Goal: Transaction & Acquisition: Book appointment/travel/reservation

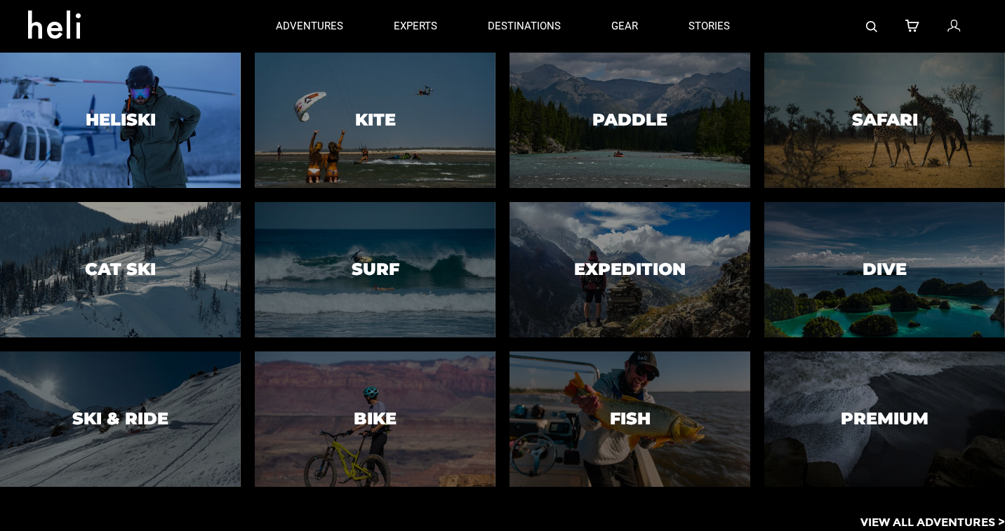
click at [142, 114] on h3 "Heliski" at bounding box center [121, 120] width 70 height 18
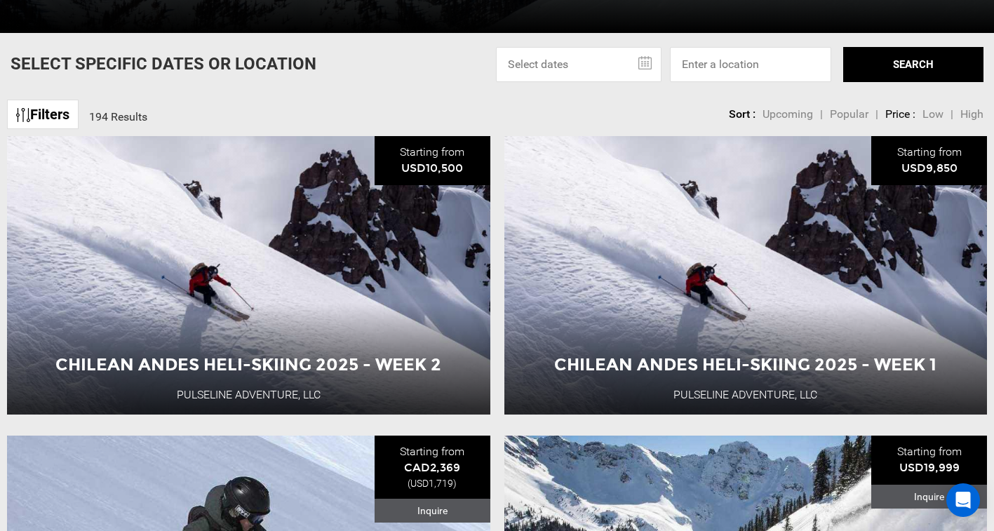
scroll to position [446, 0]
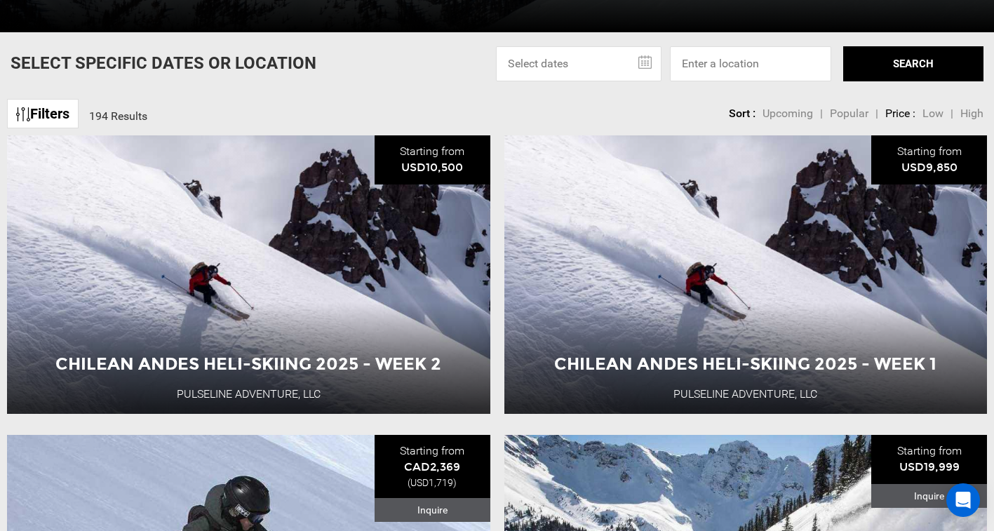
click at [931, 118] on span "Low" at bounding box center [933, 113] width 21 height 13
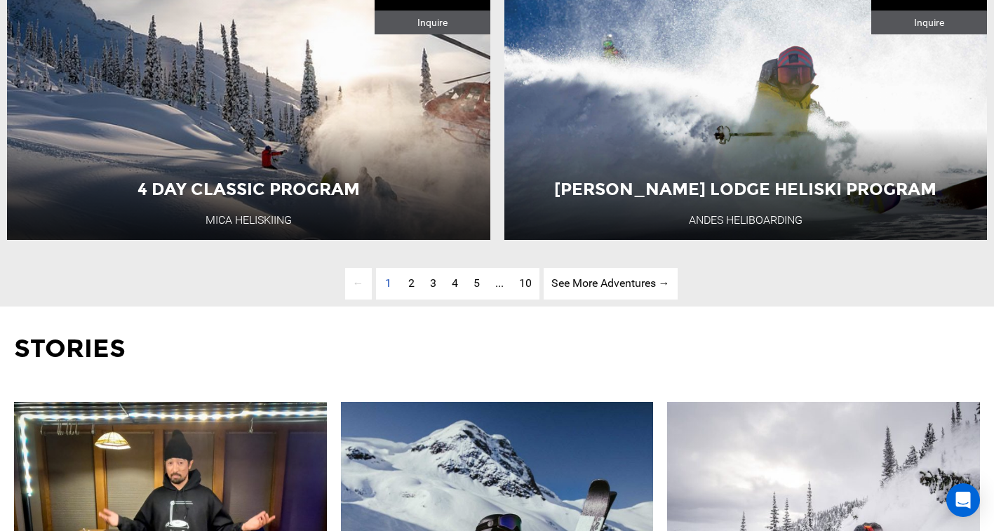
scroll to position [3617, 0]
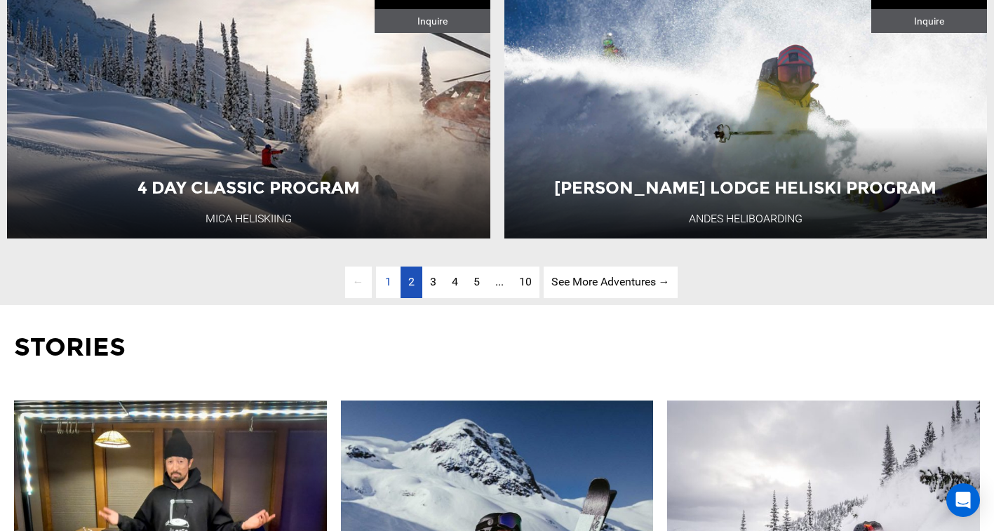
click at [415, 298] on link "page 2" at bounding box center [412, 283] width 22 height 32
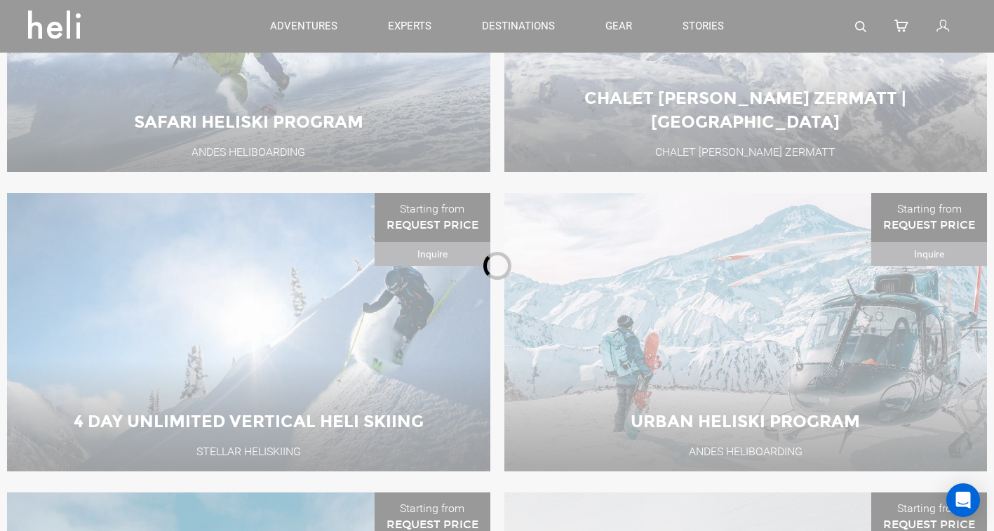
scroll to position [514, 0]
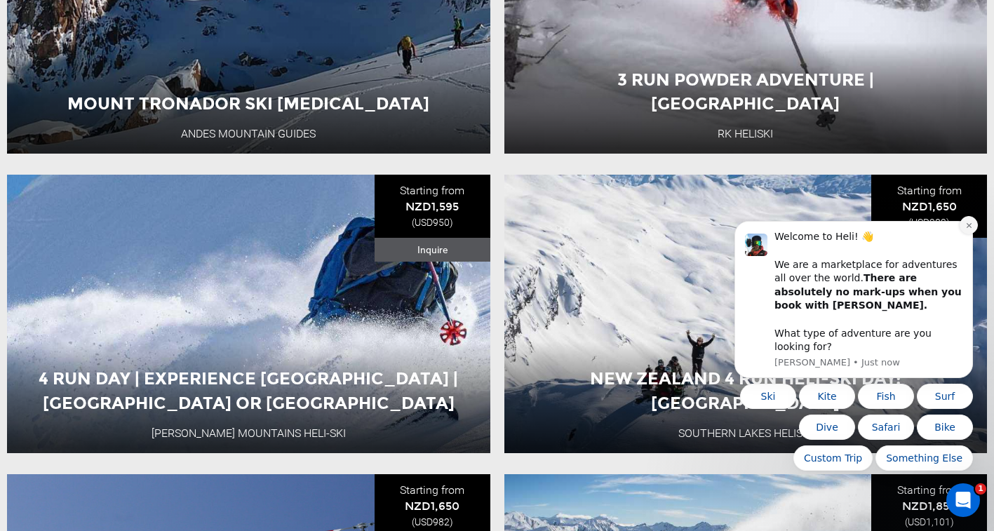
click at [965, 234] on button "Dismiss notification" at bounding box center [969, 225] width 18 height 18
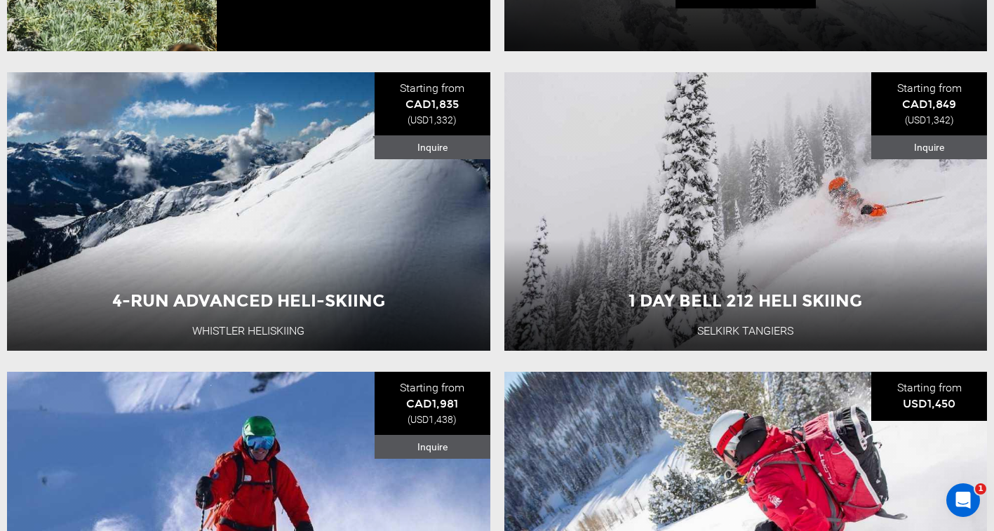
scroll to position [2907, 0]
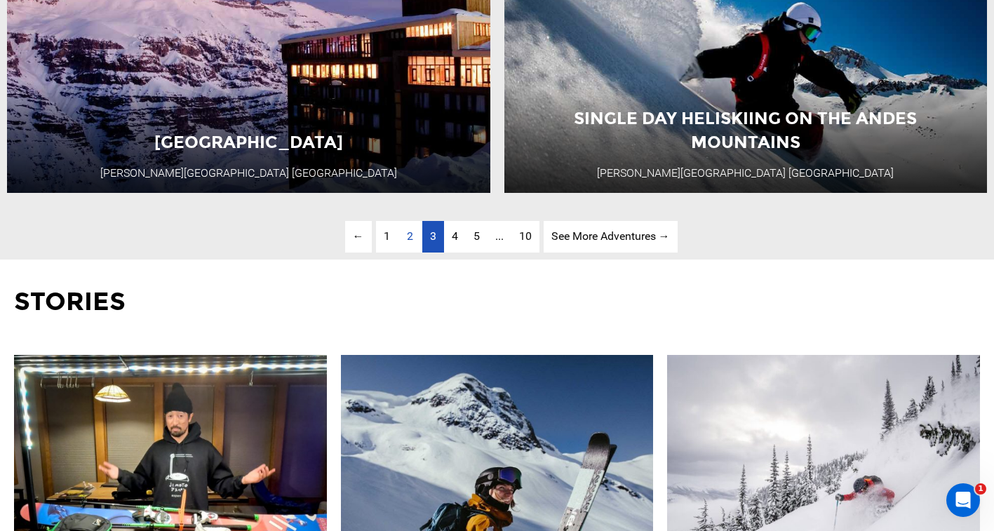
click at [430, 243] on span "3" at bounding box center [433, 235] width 6 height 13
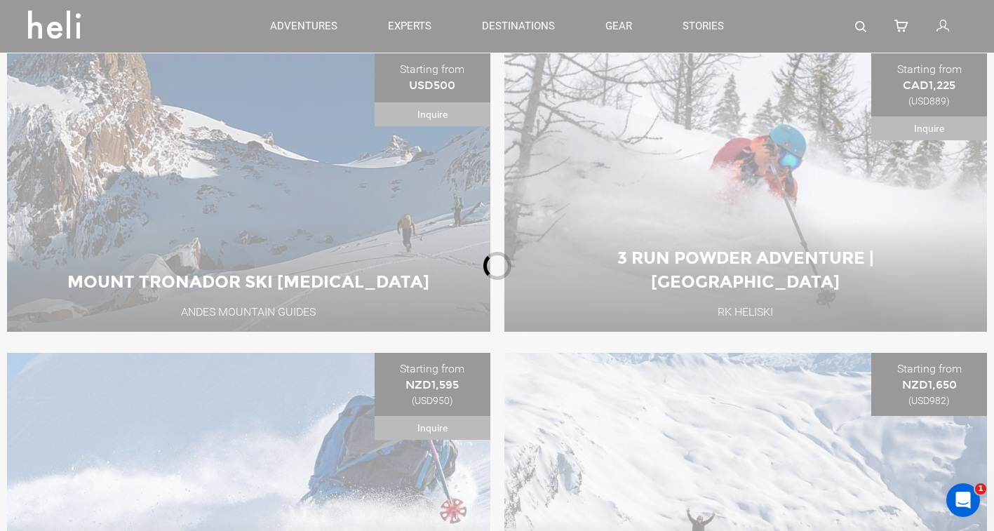
scroll to position [514, 0]
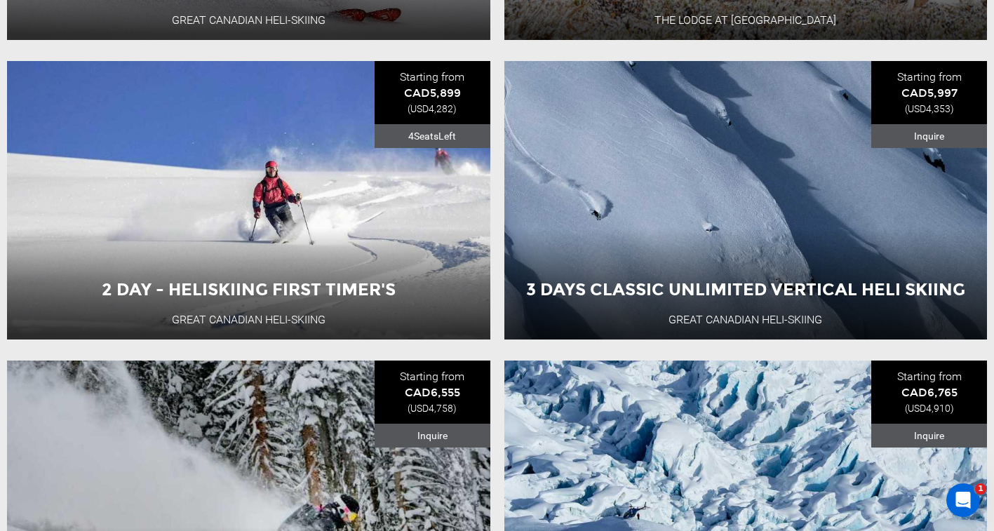
scroll to position [2024, 0]
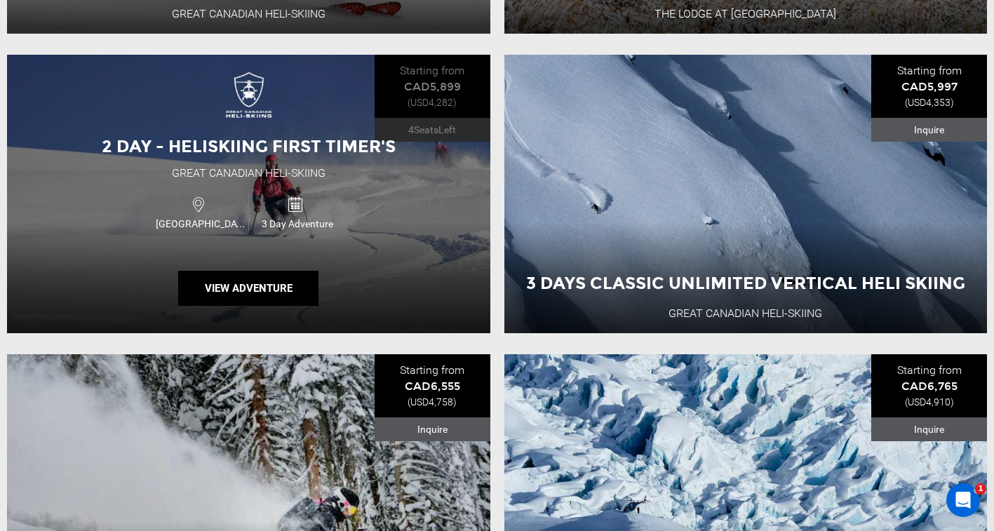
click at [435, 260] on div "2 Day - Heliskiing First Timer's Great Canadian Heli-Skiing Canada 3 Day Advent…" at bounding box center [249, 194] width 484 height 279
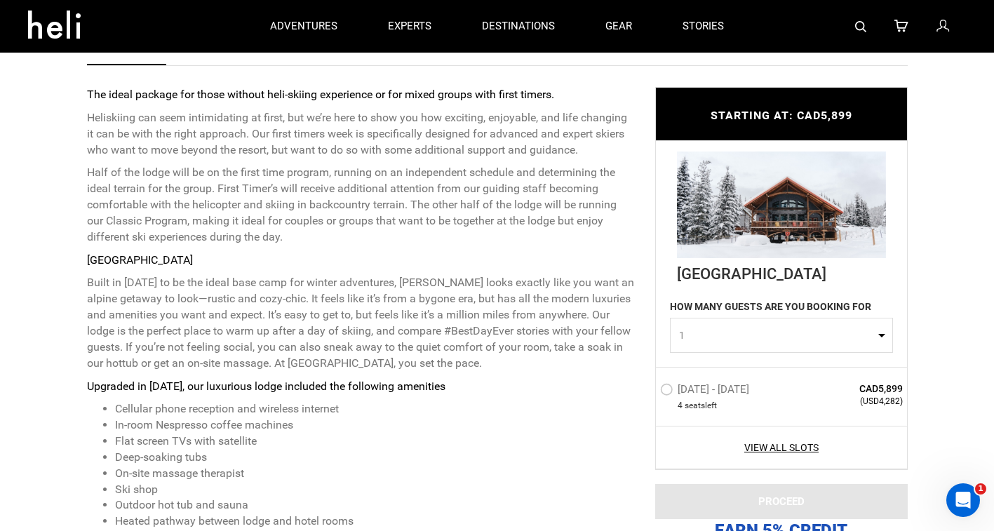
scroll to position [528, 0]
click at [725, 239] on img at bounding box center [781, 205] width 209 height 107
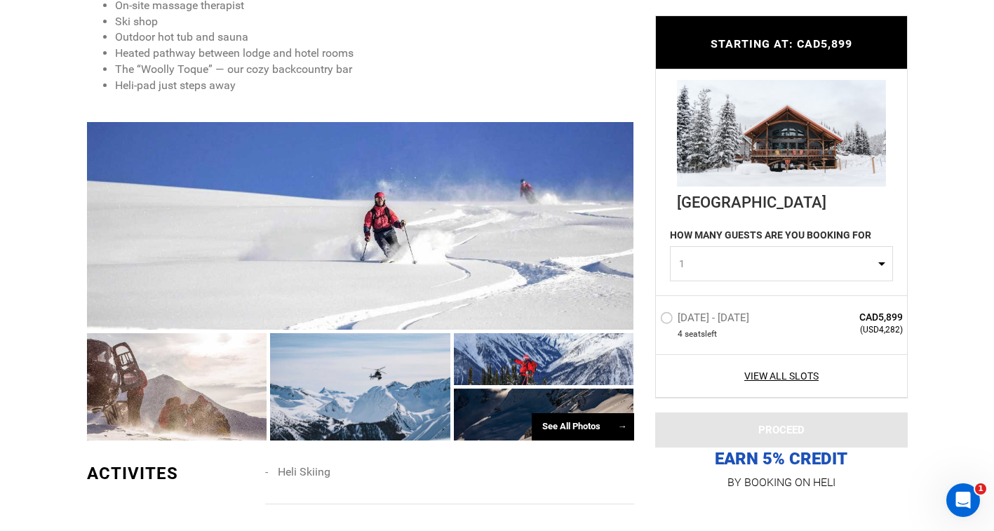
scroll to position [1011, 0]
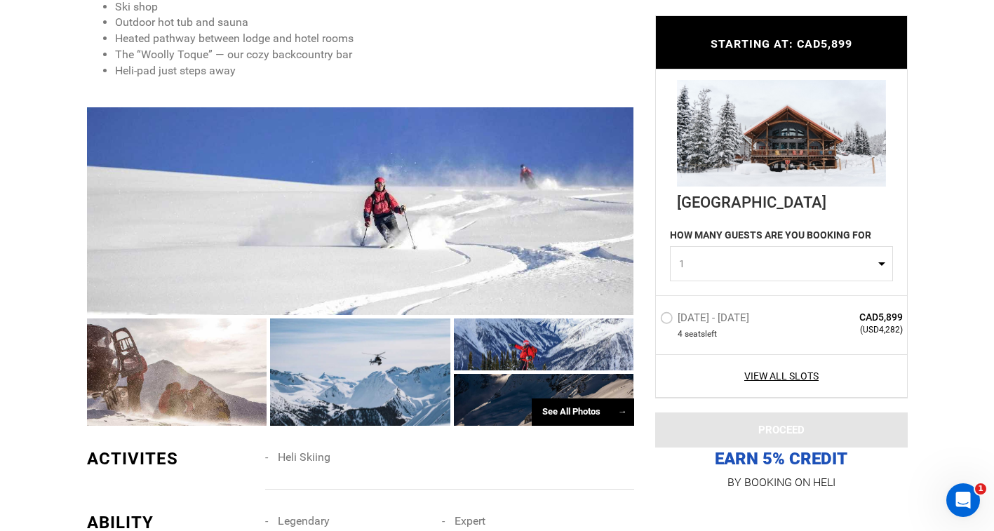
click at [558, 211] on div at bounding box center [360, 211] width 547 height 208
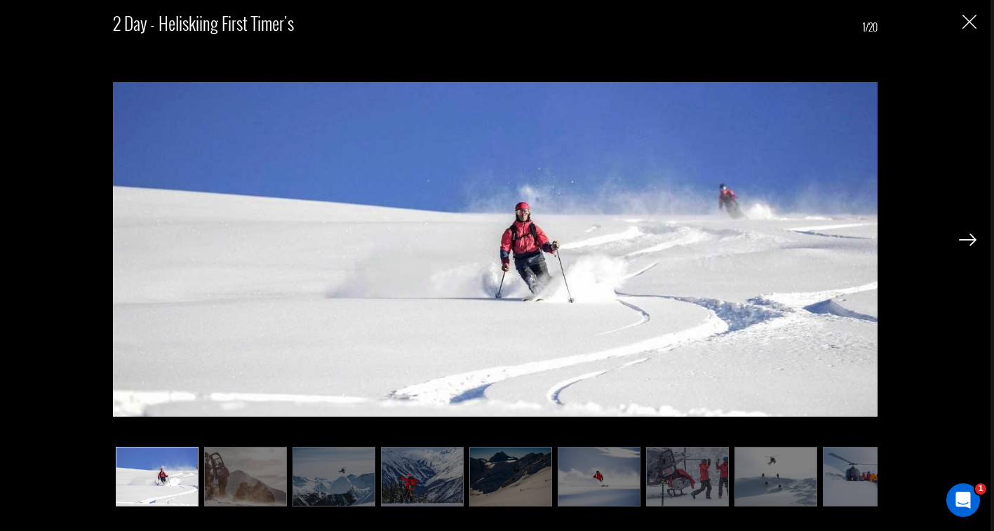
click at [331, 442] on div "2 Day - Heliskiing First Timer's 1/20" at bounding box center [495, 253] width 765 height 498
click at [411, 482] on img at bounding box center [422, 477] width 83 height 60
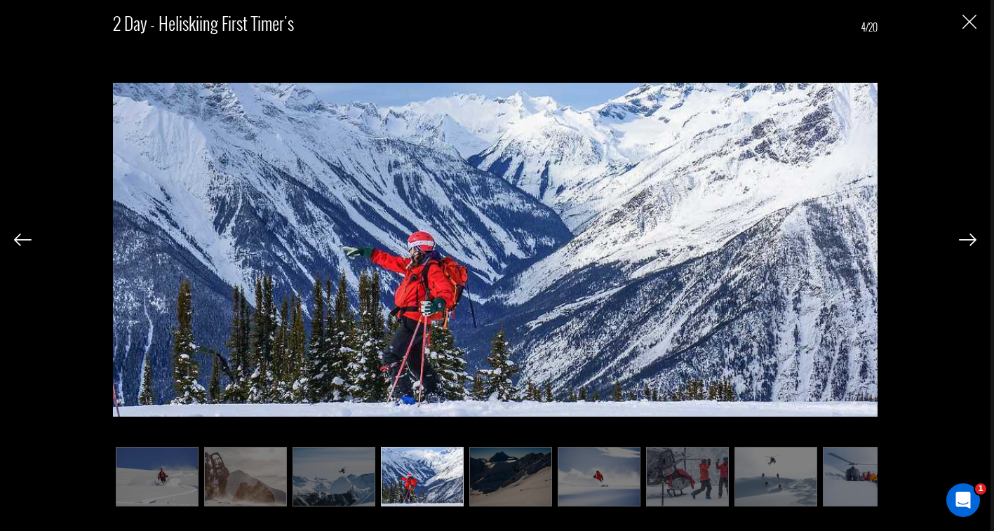
click at [488, 476] on img at bounding box center [511, 477] width 83 height 60
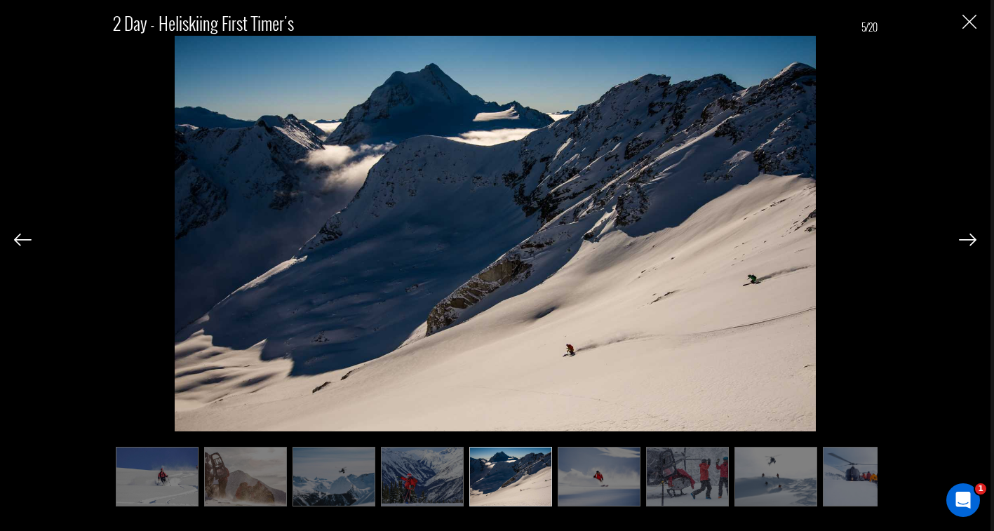
click at [560, 472] on img at bounding box center [599, 477] width 83 height 60
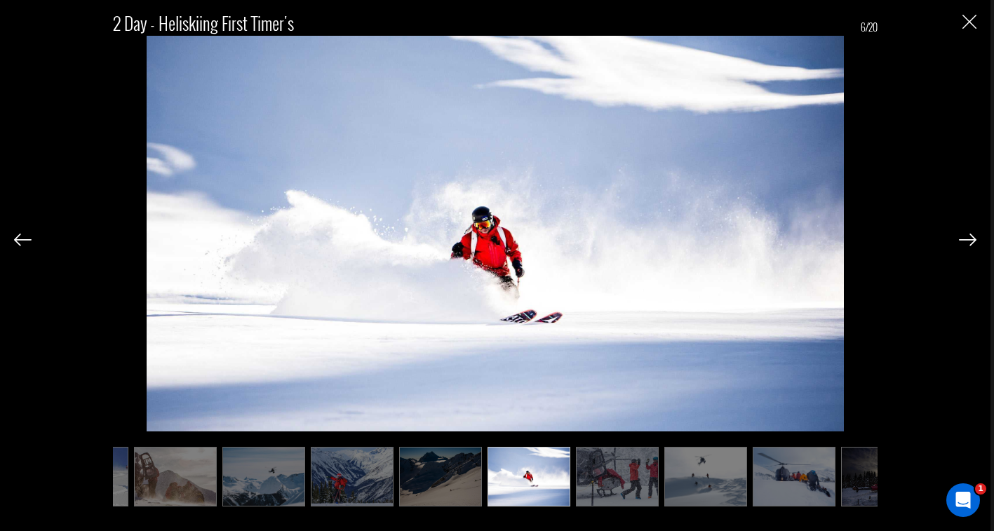
click at [651, 469] on img at bounding box center [617, 477] width 83 height 60
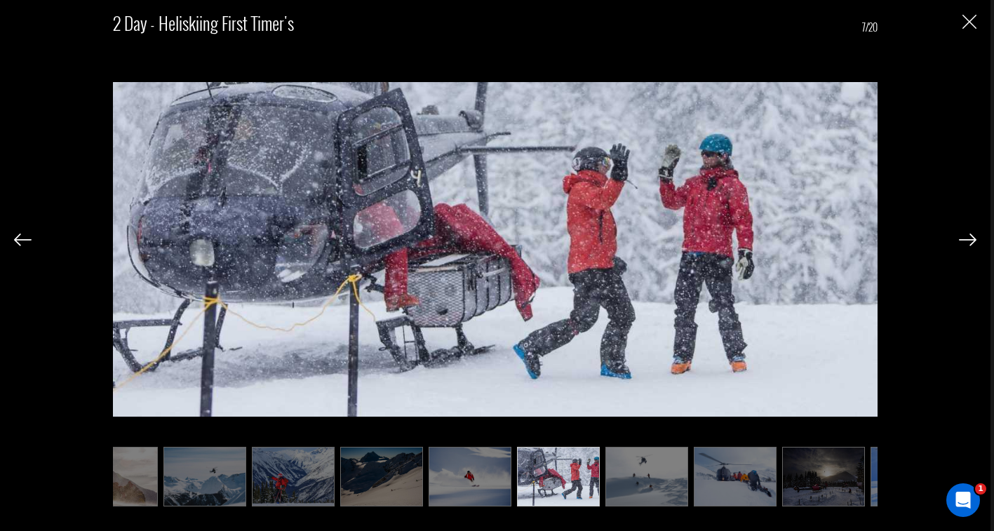
scroll to position [0, 140]
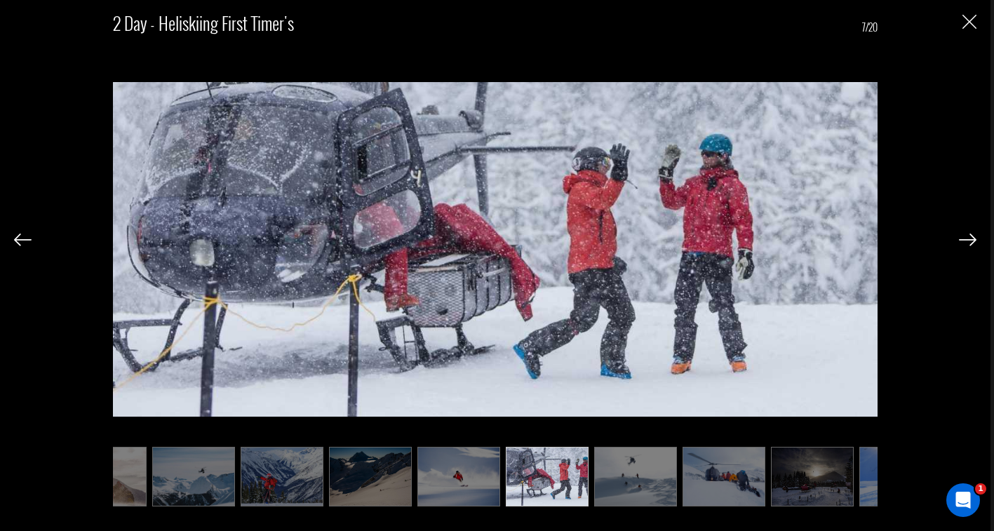
click at [976, 22] on img "Close" at bounding box center [970, 22] width 14 height 14
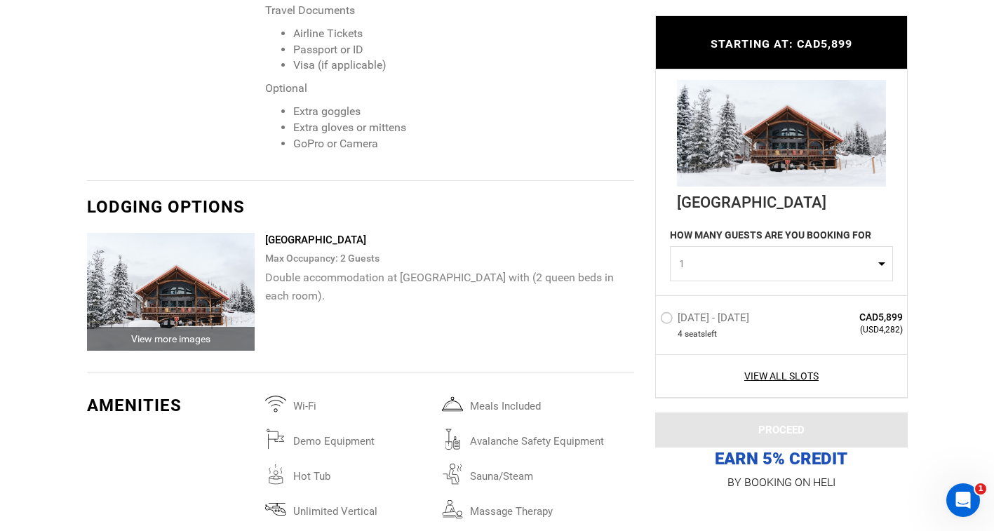
scroll to position [2534, 0]
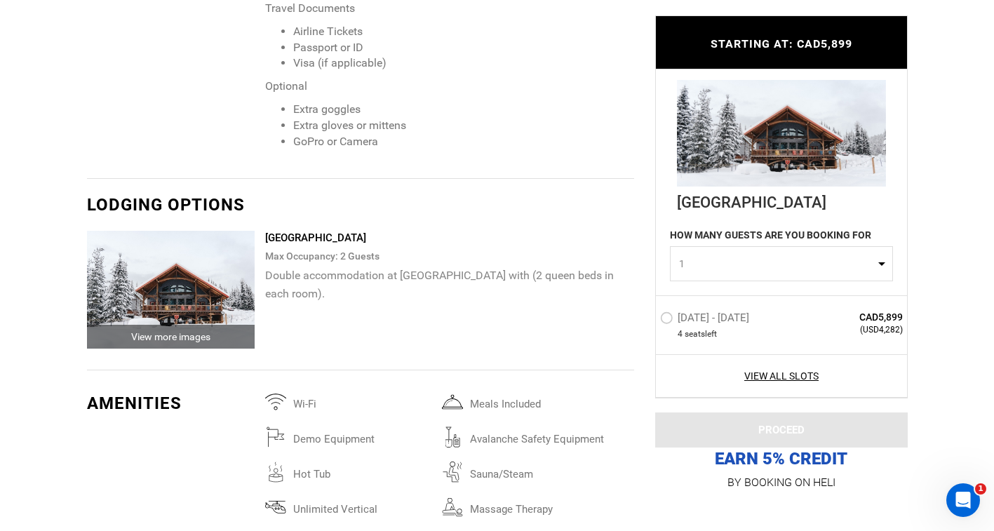
click at [131, 316] on img at bounding box center [171, 290] width 168 height 118
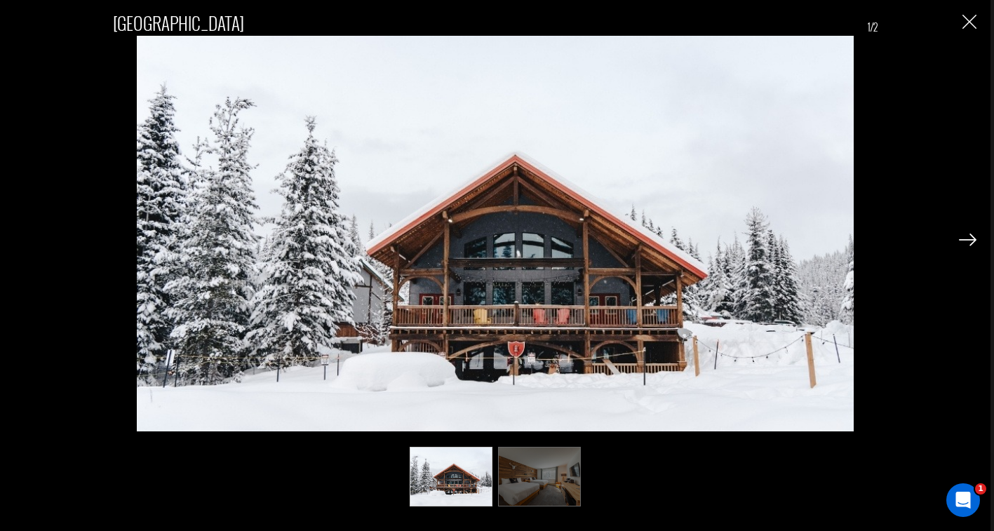
scroll to position [0, 0]
click at [552, 465] on img at bounding box center [539, 477] width 83 height 60
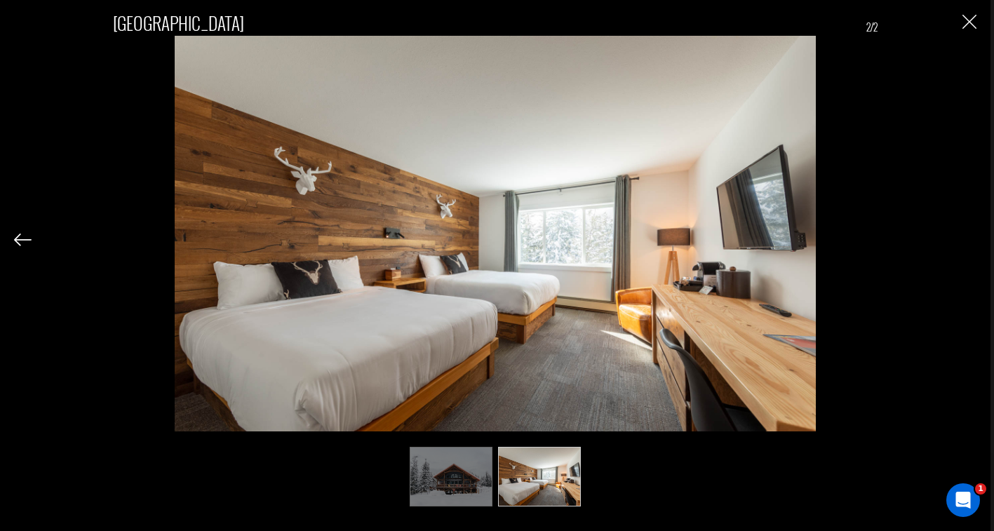
click at [970, 22] on img "Close" at bounding box center [970, 22] width 14 height 14
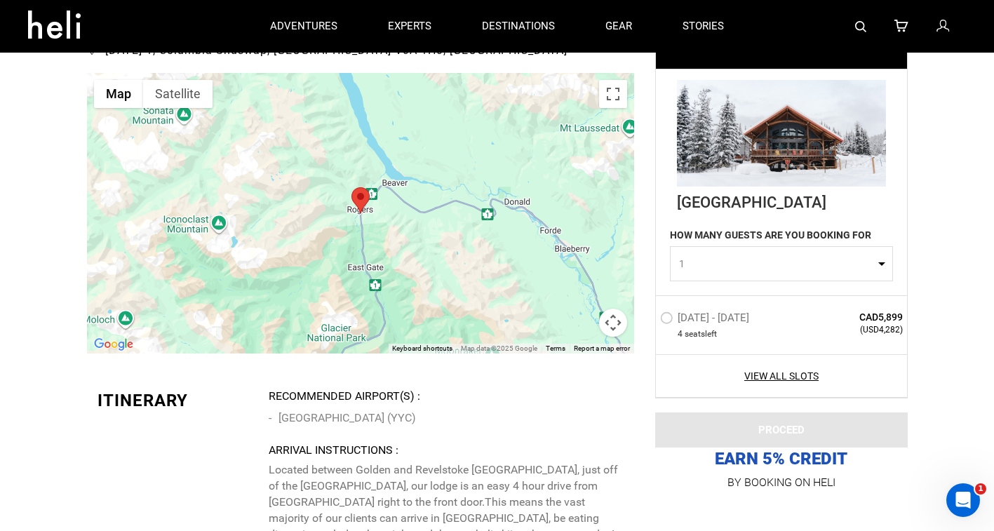
scroll to position [3239, 0]
